Goal: Information Seeking & Learning: Understand process/instructions

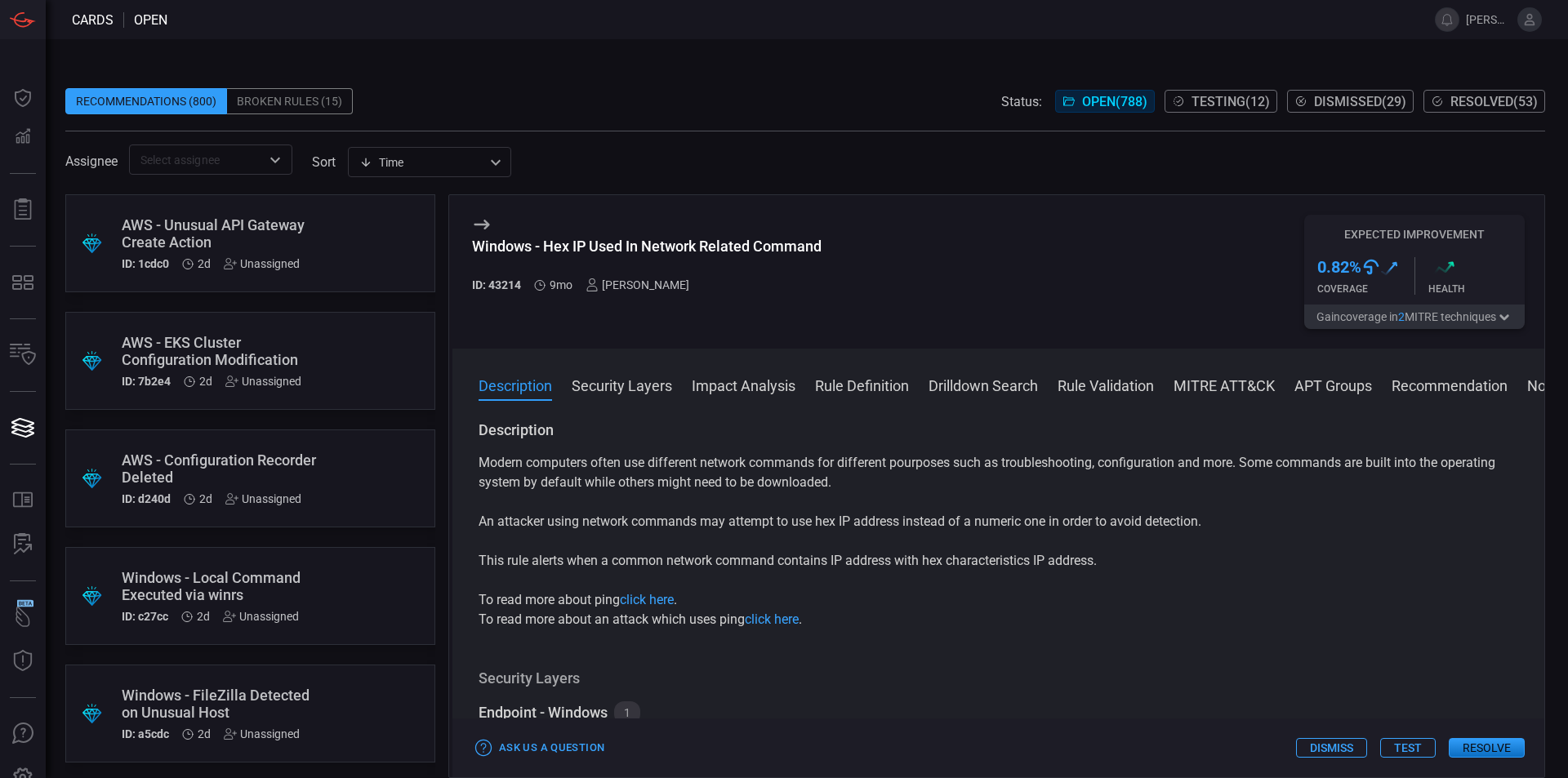
click at [290, 101] on div "Broken Rules (15)" at bounding box center [290, 101] width 126 height 26
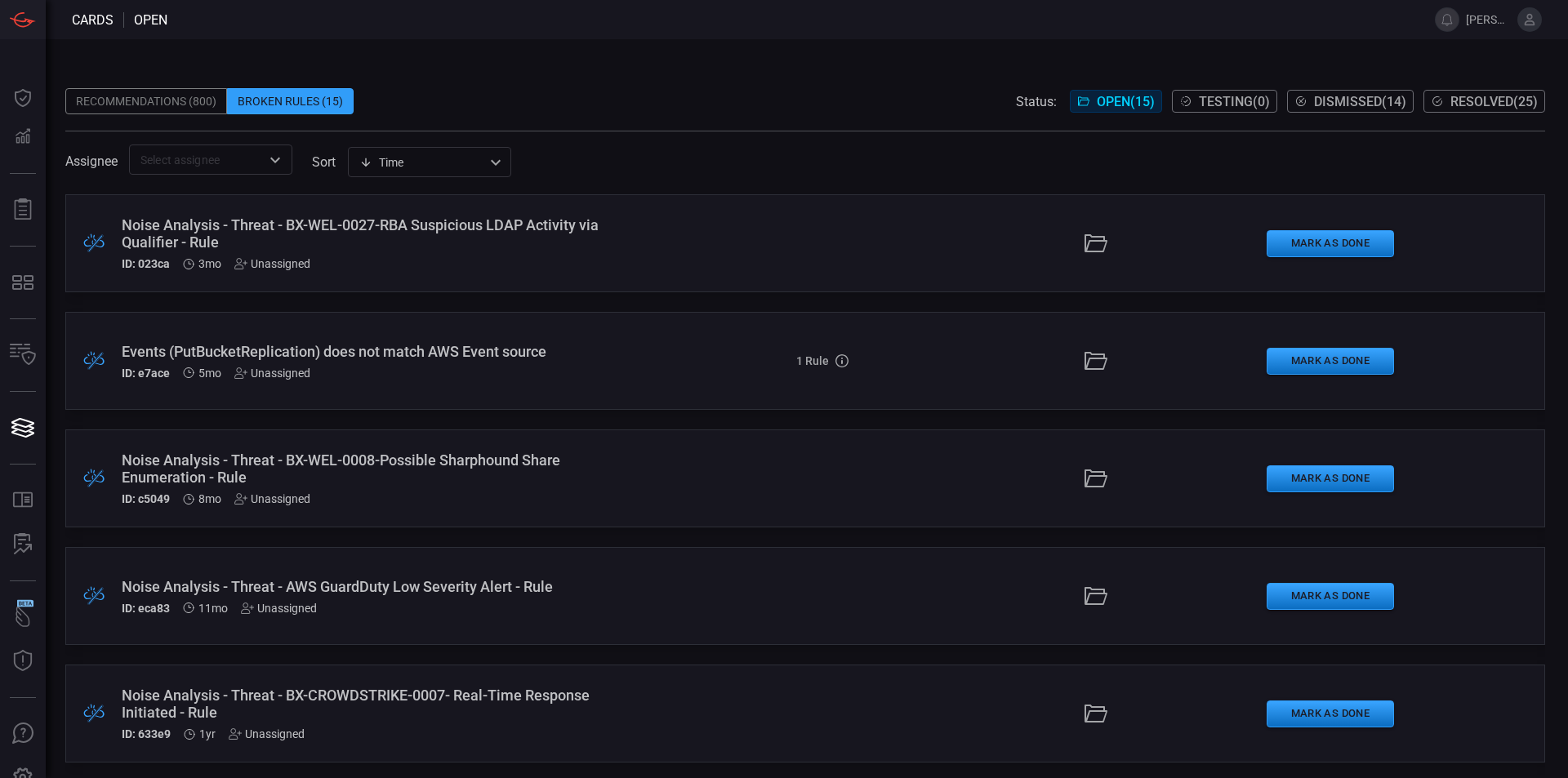
click at [194, 108] on div "Recommendations (800)" at bounding box center [147, 101] width 162 height 26
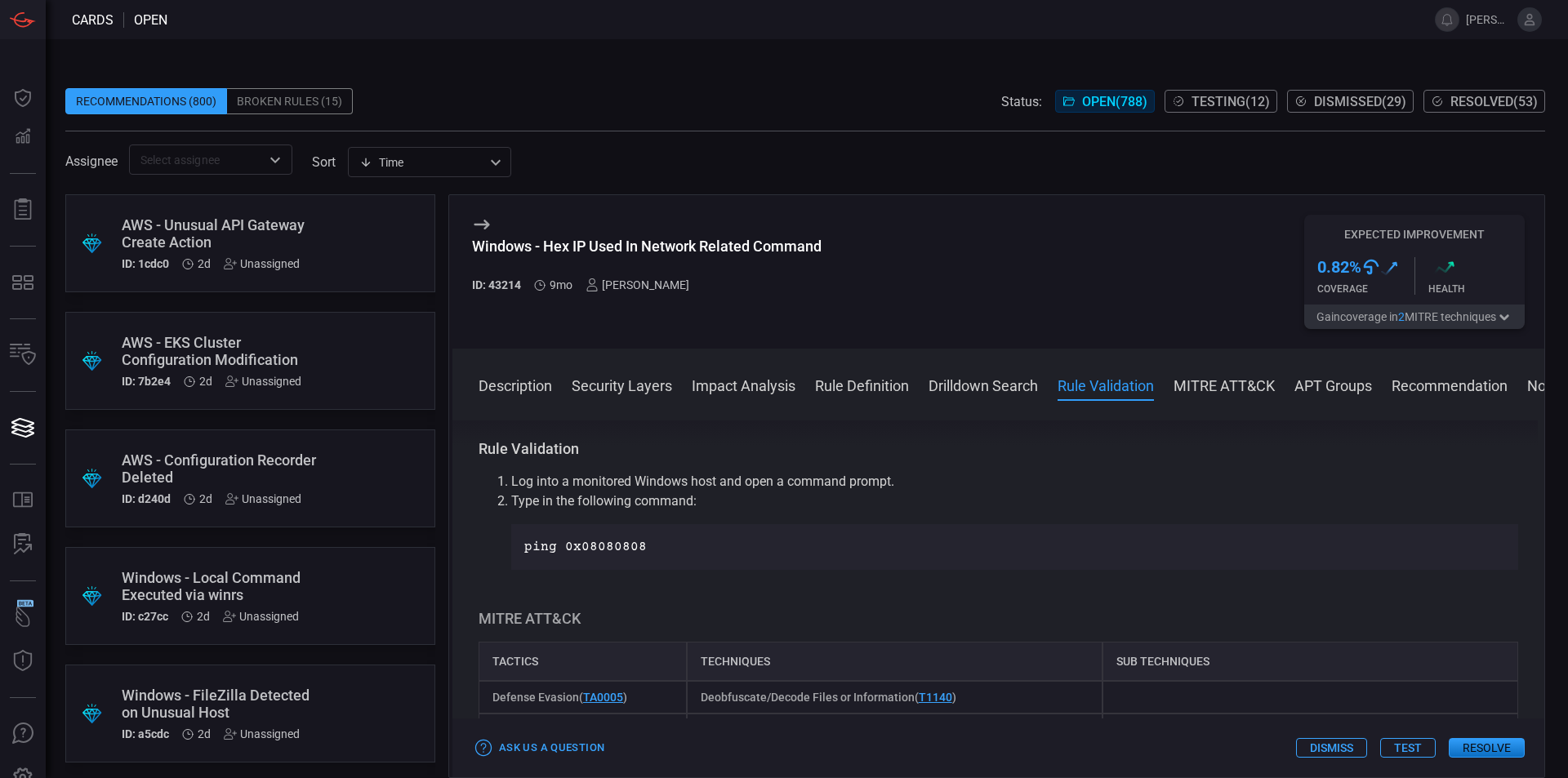
scroll to position [963, 0]
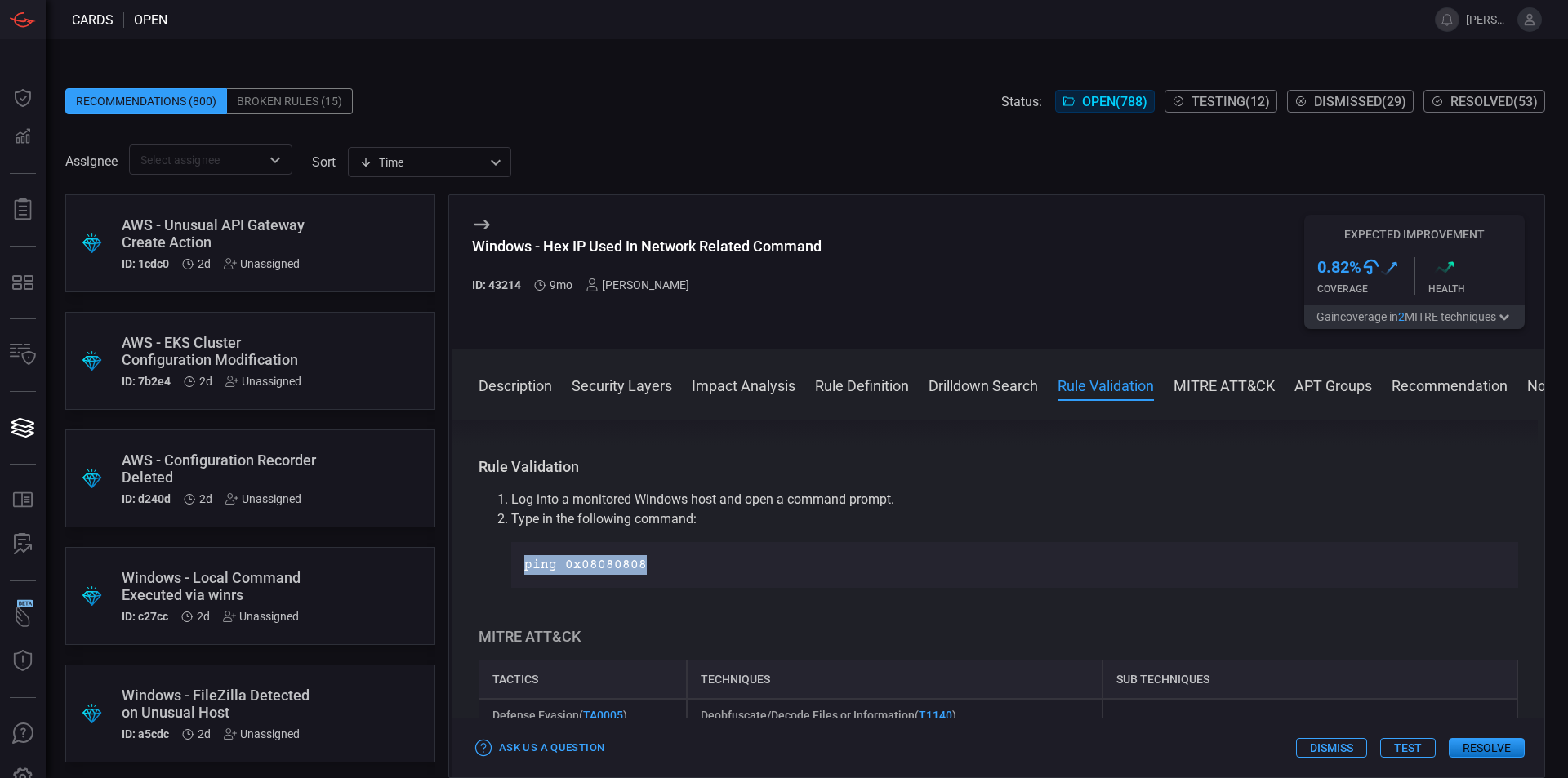
drag, startPoint x: 667, startPoint y: 576, endPoint x: 523, endPoint y: 567, distance: 144.3
click at [523, 567] on div "ping 0x08080808" at bounding box center [1015, 564] width 1007 height 46
click at [734, 522] on p "Type in the following command:" at bounding box center [1015, 519] width 1007 height 20
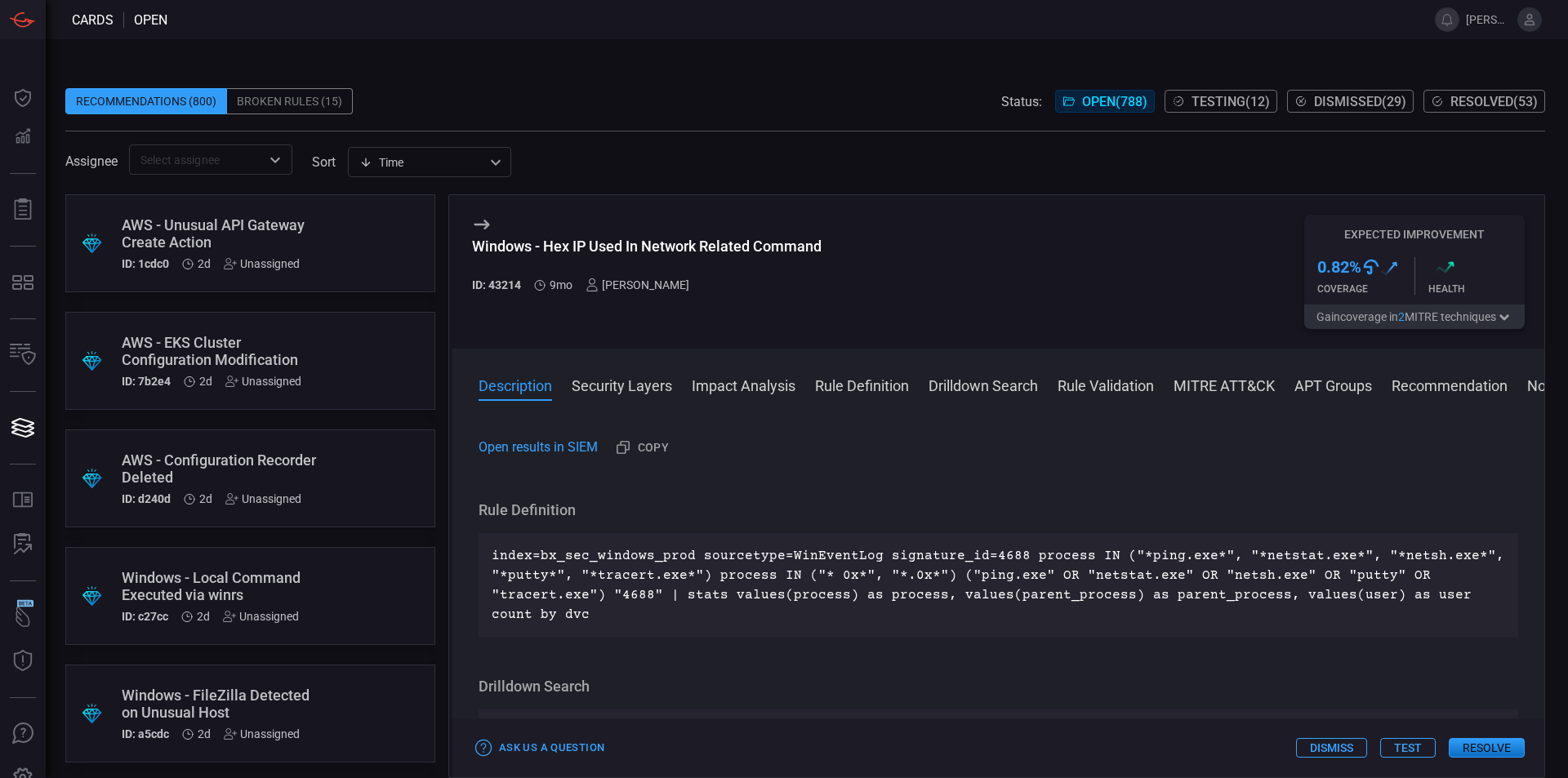
scroll to position [0, 0]
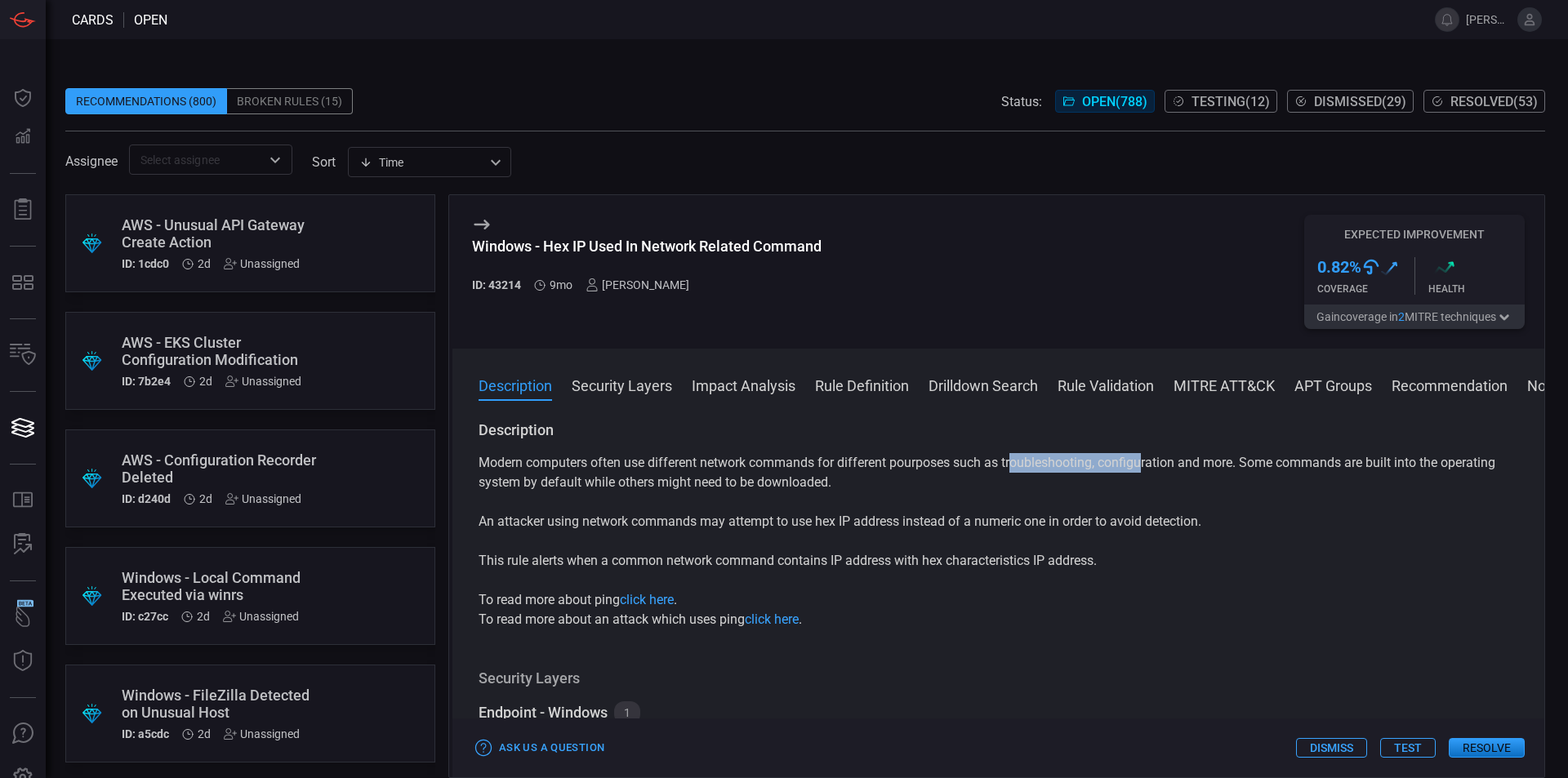
drag, startPoint x: 1015, startPoint y: 467, endPoint x: 1146, endPoint y: 470, distance: 131.0
click at [1146, 470] on p "Modern computers often use different network commands for different pourposes s…" at bounding box center [998, 472] width 1040 height 39
click at [1264, 517] on p "An attacker using network commands may attempt to use hex IP address instead of…" at bounding box center [998, 521] width 1040 height 20
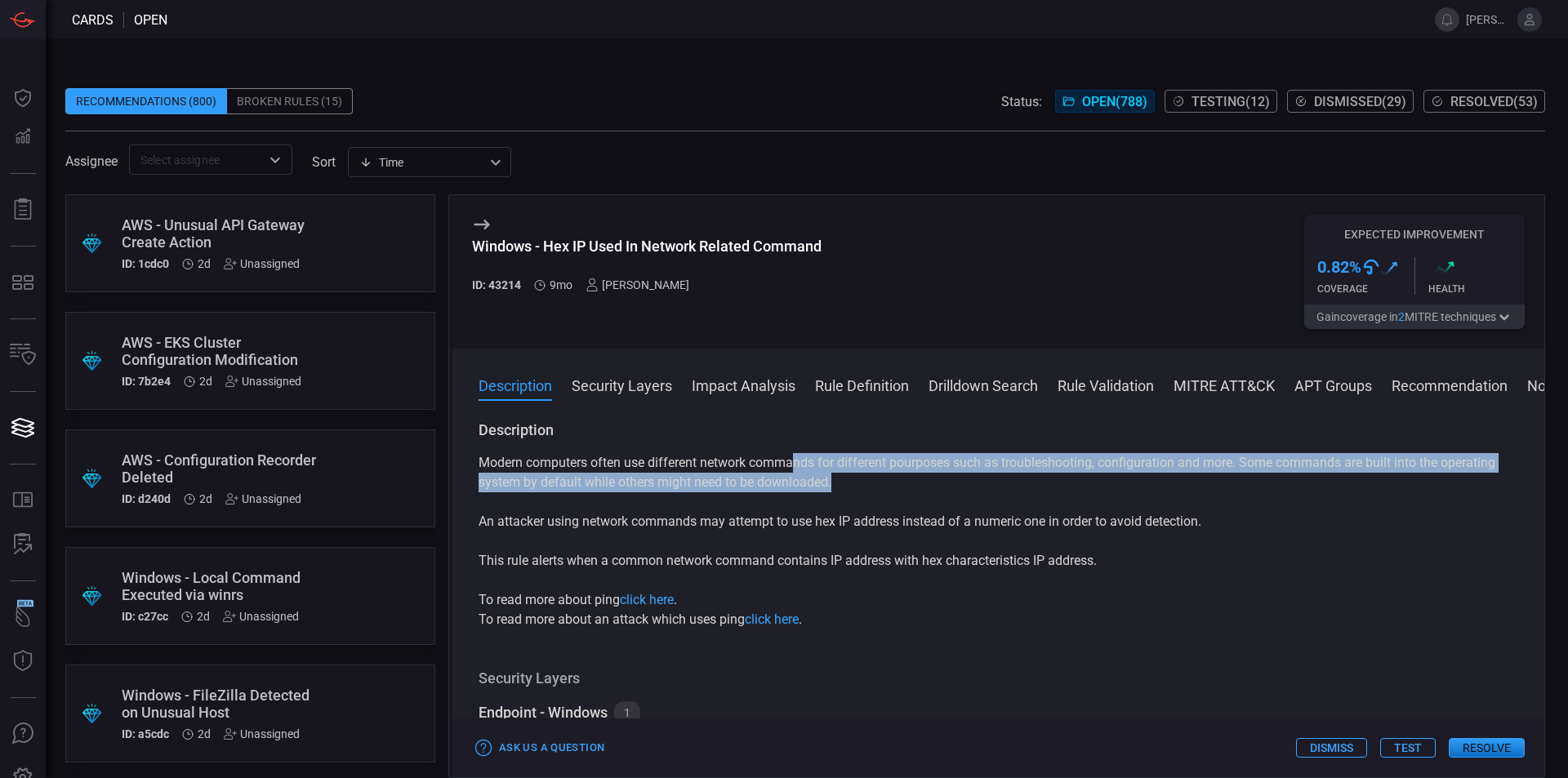
drag, startPoint x: 833, startPoint y: 483, endPoint x: 798, endPoint y: 474, distance: 36.1
click at [798, 474] on p "Modern computers often use different network commands for different pourposes s…" at bounding box center [998, 472] width 1040 height 39
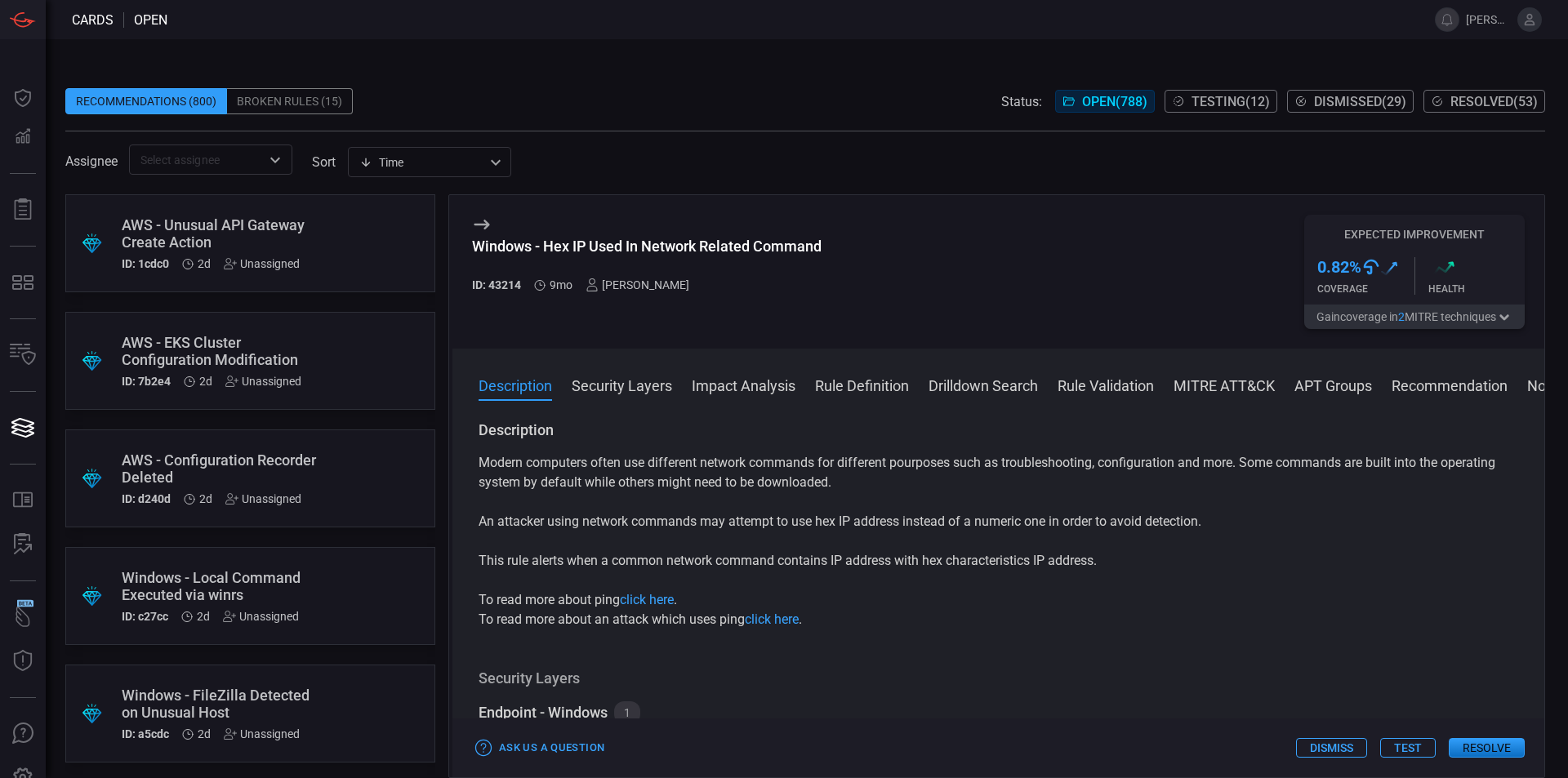
click at [770, 513] on p "An attacker using network commands may attempt to use hex IP address instead of…" at bounding box center [998, 521] width 1040 height 20
drag, startPoint x: 840, startPoint y: 566, endPoint x: 1083, endPoint y: 558, distance: 243.1
click at [1083, 558] on p "This rule alerts when a common network command contains IP address with hex cha…" at bounding box center [998, 560] width 1040 height 20
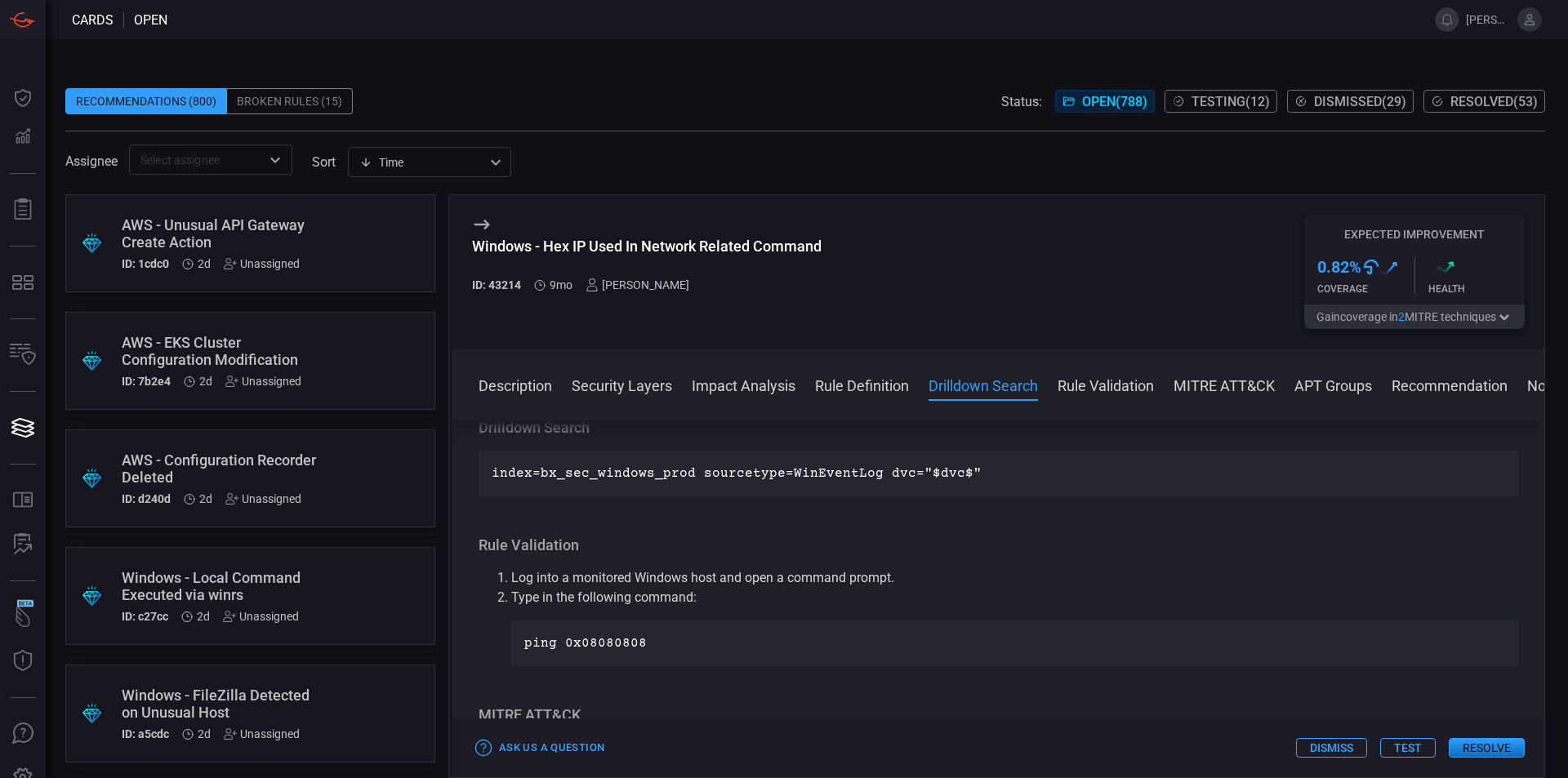
scroll to position [687, 0]
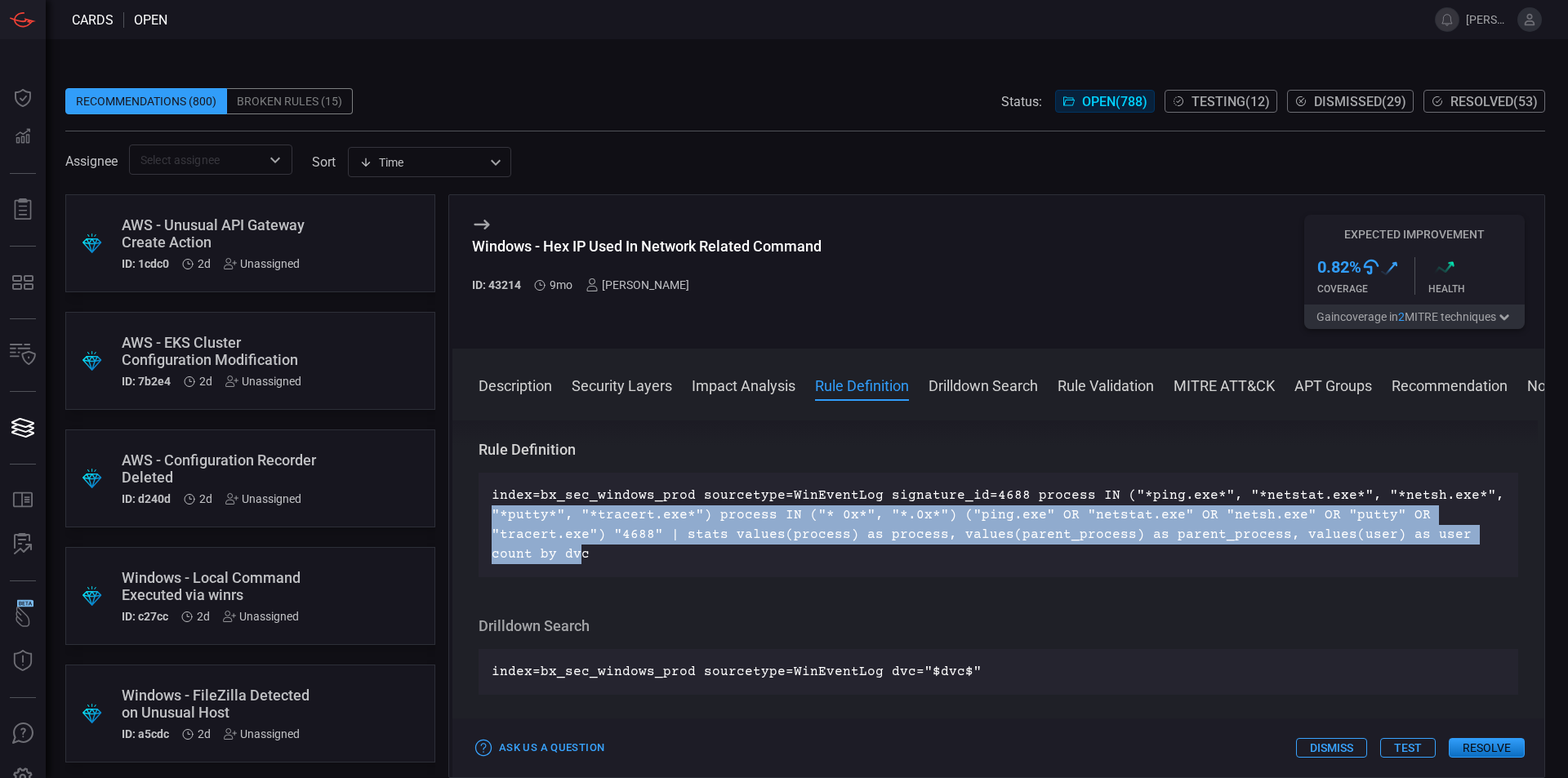
drag, startPoint x: 529, startPoint y: 558, endPoint x: 487, endPoint y: 518, distance: 58.0
click at [487, 518] on div "index=bx_sec_windows_prod sourcetype=WinEventLog signature_id=4688 process IN (…" at bounding box center [998, 525] width 1040 height 104
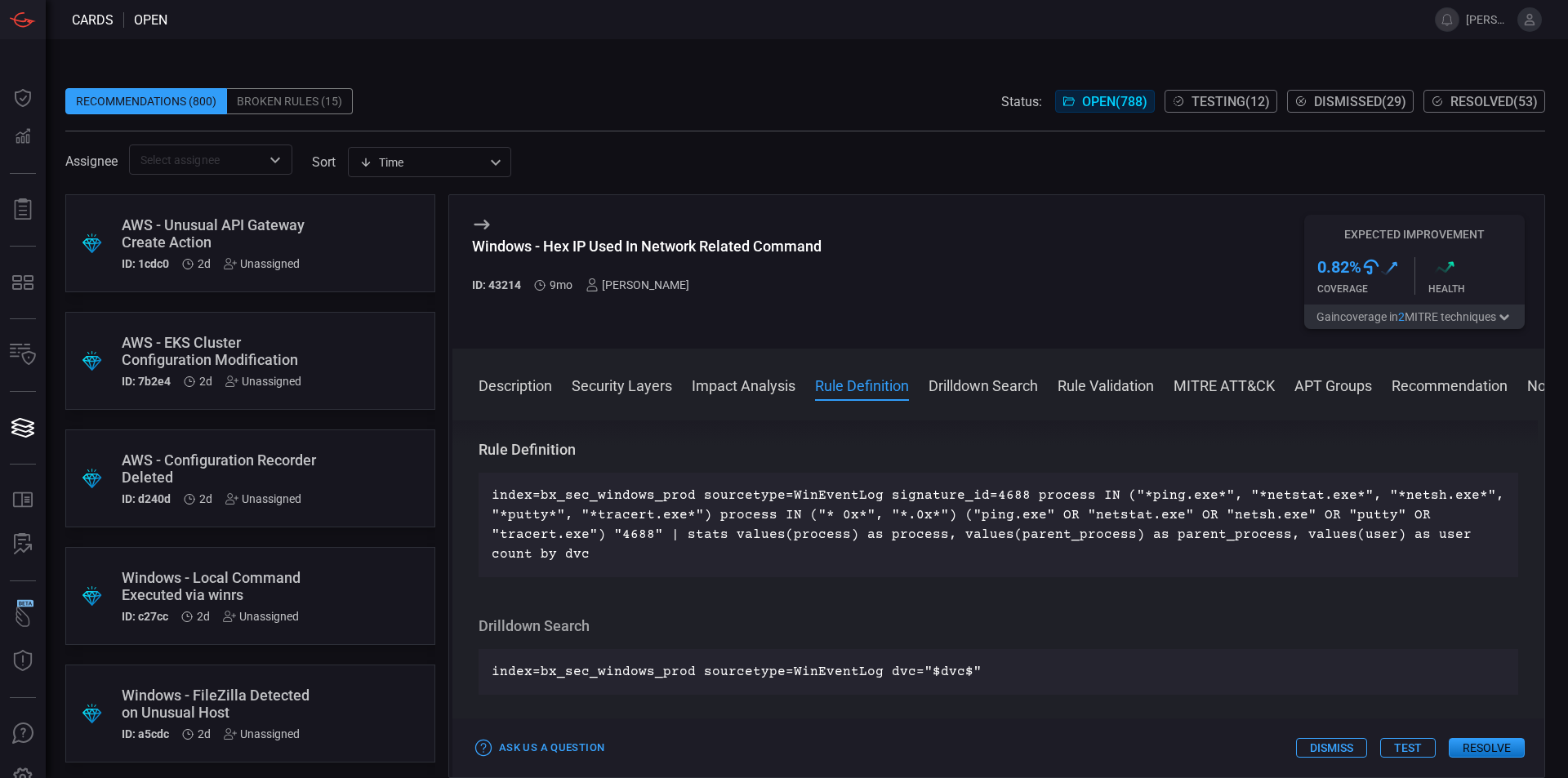
click at [556, 551] on p "index=bx_sec_windows_prod sourcetype=WinEventLog signature_id=4688 process IN (…" at bounding box center [998, 525] width 1014 height 78
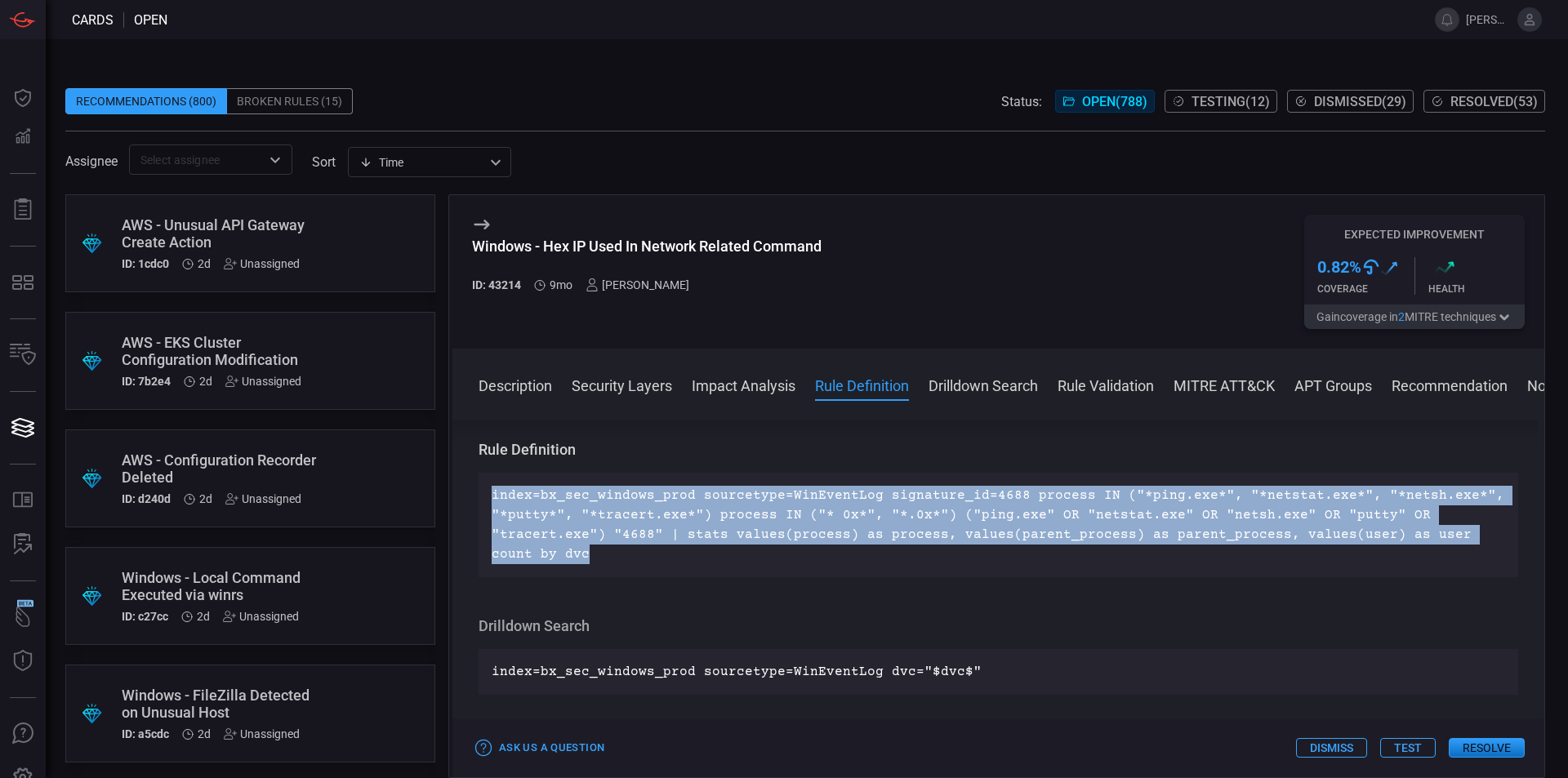
drag, startPoint x: 552, startPoint y: 552, endPoint x: 486, endPoint y: 487, distance: 92.6
click at [486, 487] on div "index=bx_sec_windows_prod sourcetype=WinEventLog signature_id=4688 process IN (…" at bounding box center [998, 525] width 1040 height 104
copy p "index=bx_sec_windows_prod sourcetype=WinEventLog signature_id=4688 process IN (…"
click at [632, 560] on p "index=bx_sec_windows_prod sourcetype=WinEventLog signature_id=4688 process IN (…" at bounding box center [998, 525] width 1014 height 78
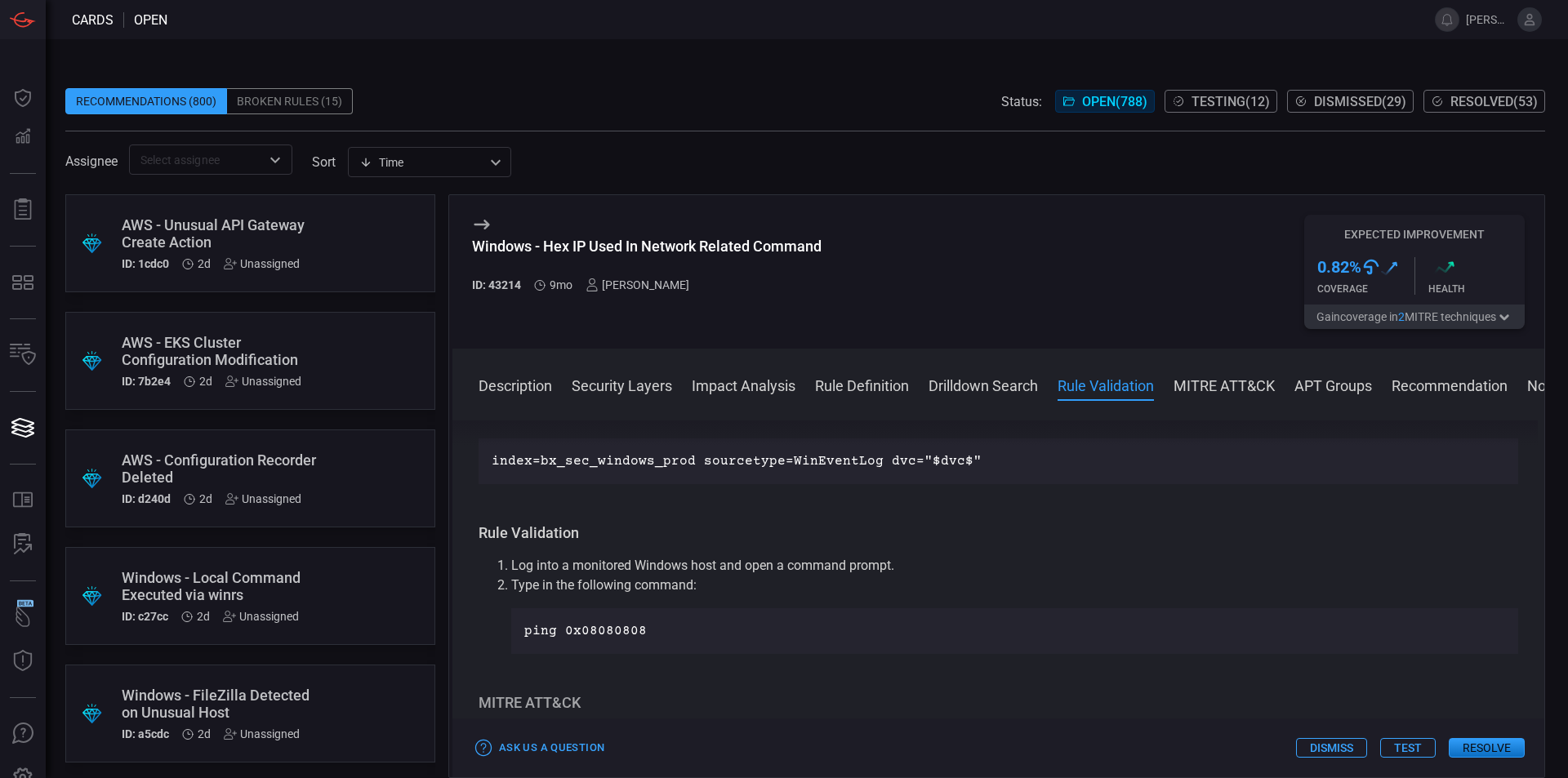
scroll to position [908, 0]
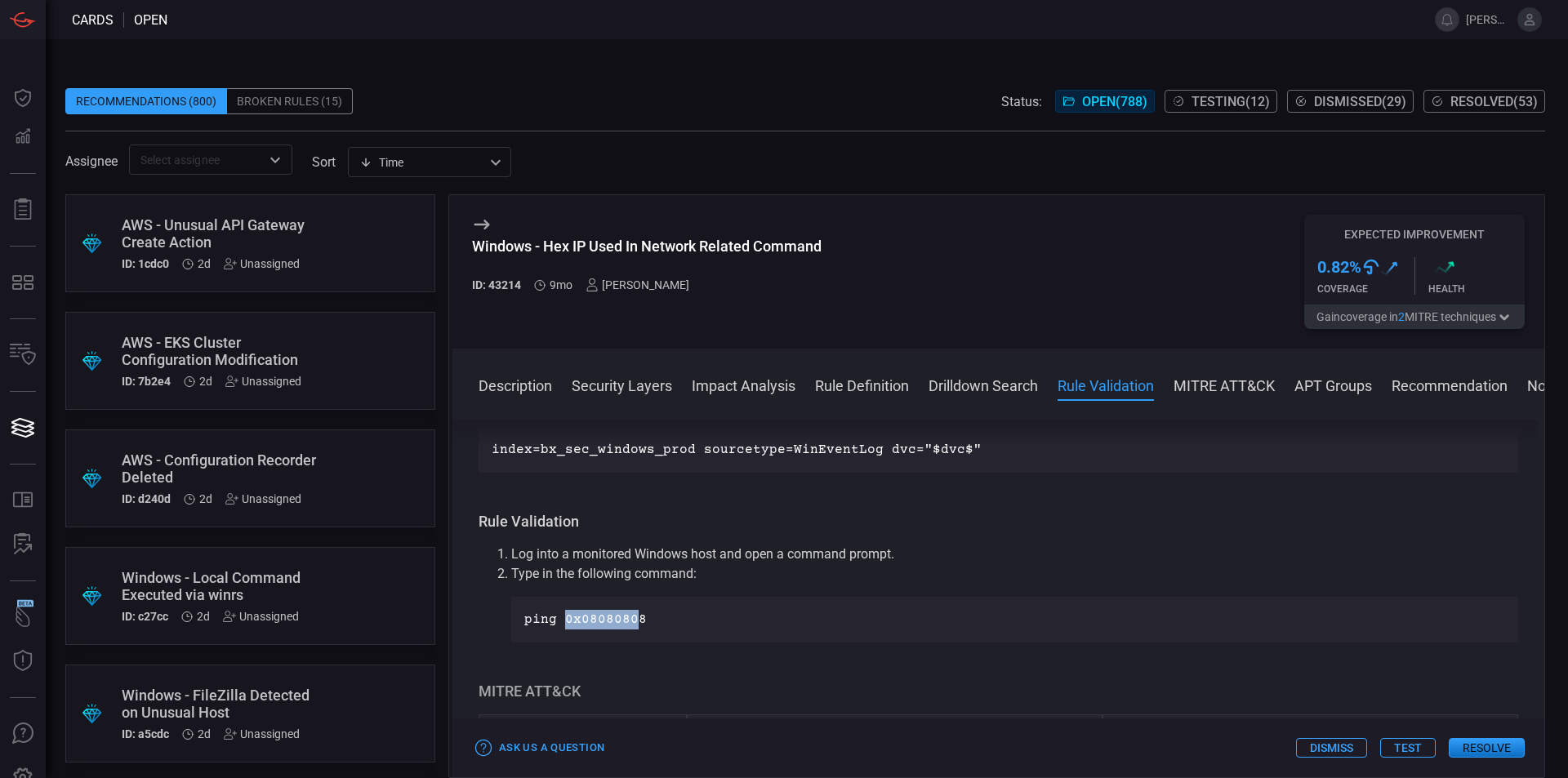
drag, startPoint x: 638, startPoint y: 622, endPoint x: 561, endPoint y: 619, distance: 77.1
click at [561, 619] on p "ping 0x08080808" at bounding box center [1015, 619] width 981 height 20
click at [634, 617] on p "ping 0x08080808" at bounding box center [1015, 619] width 981 height 20
drag, startPoint x: 644, startPoint y: 620, endPoint x: 563, endPoint y: 617, distance: 81.1
click at [563, 617] on p "ping 0x08080808" at bounding box center [1015, 619] width 981 height 20
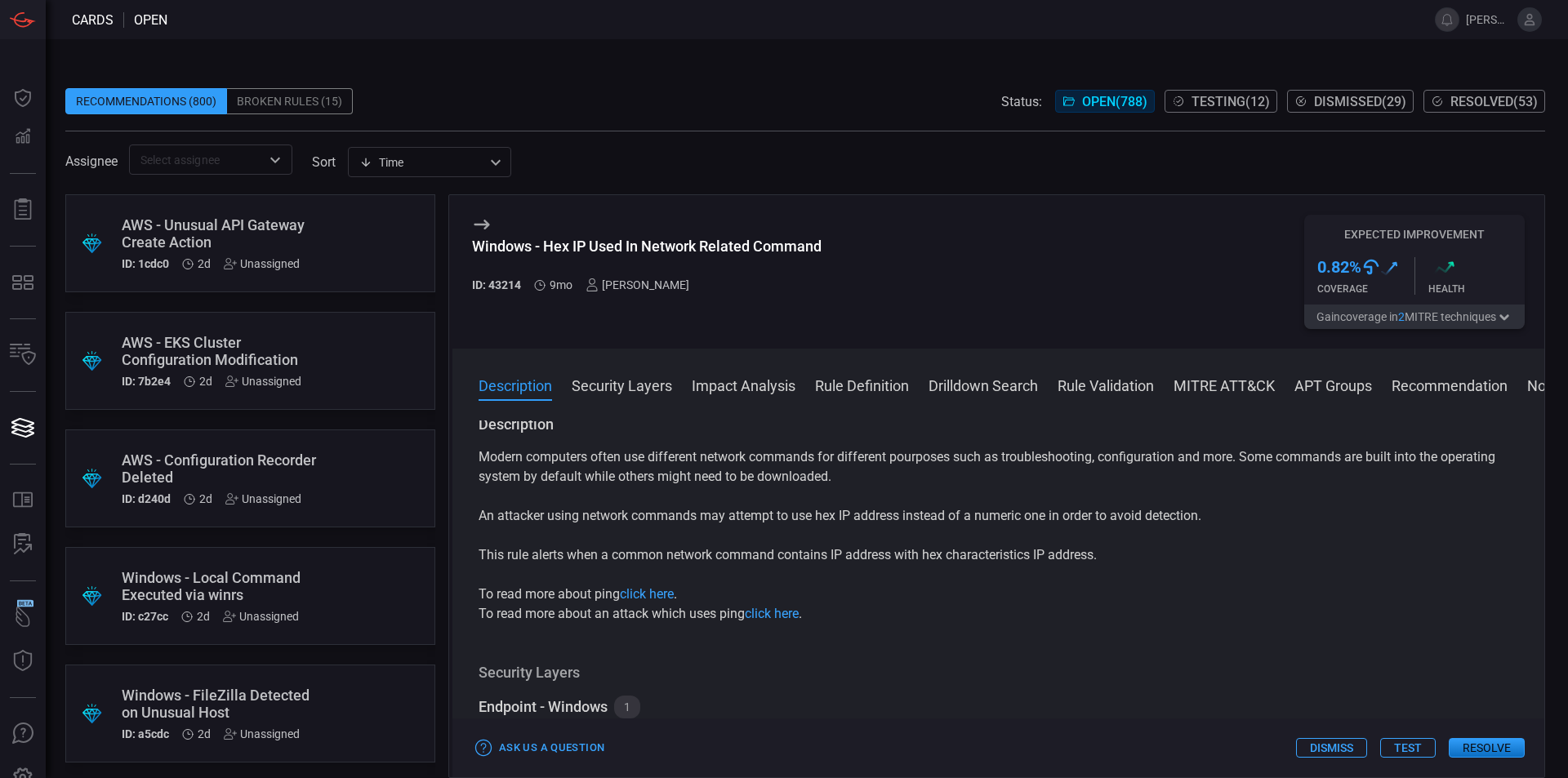
scroll to position [0, 0]
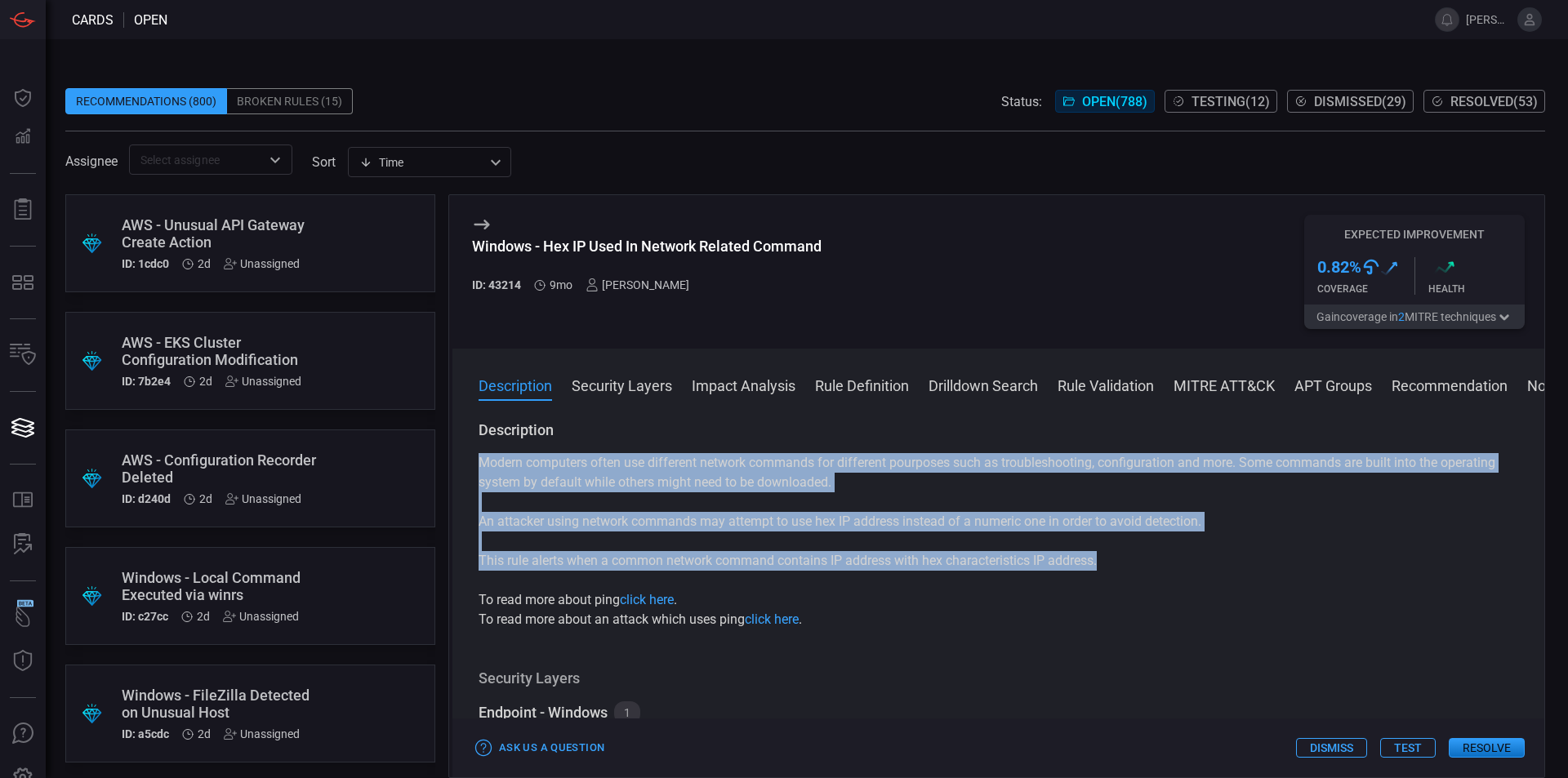
drag, startPoint x: 482, startPoint y: 464, endPoint x: 1109, endPoint y: 565, distance: 635.1
click at [1109, 565] on div "Modern computers often use different network commands for different pourposes s…" at bounding box center [998, 541] width 1040 height 177
copy div "Modern computers often use different network commands for different pourposes s…"
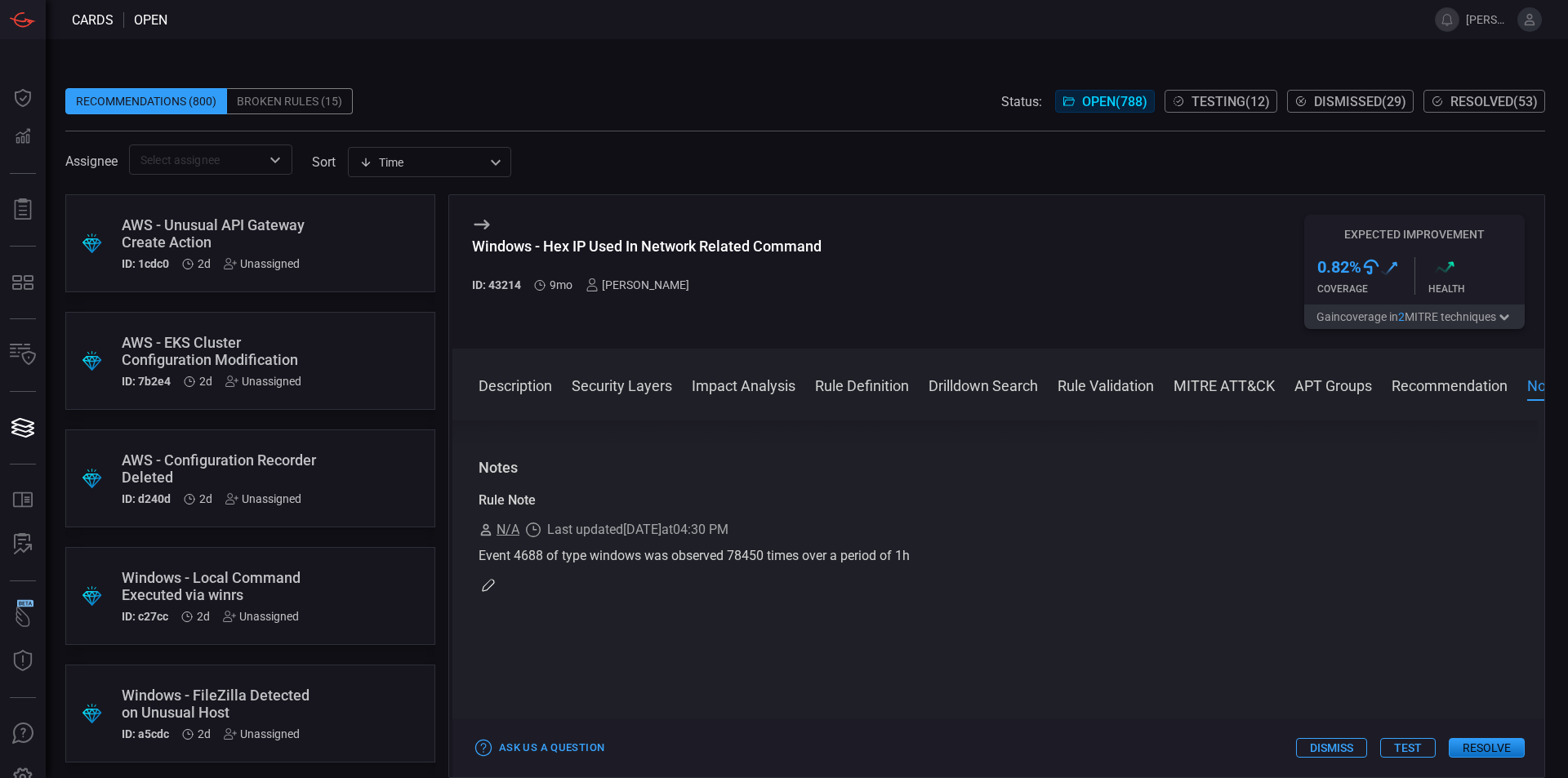
scroll to position [1956, 0]
